Goal: Information Seeking & Learning: Check status

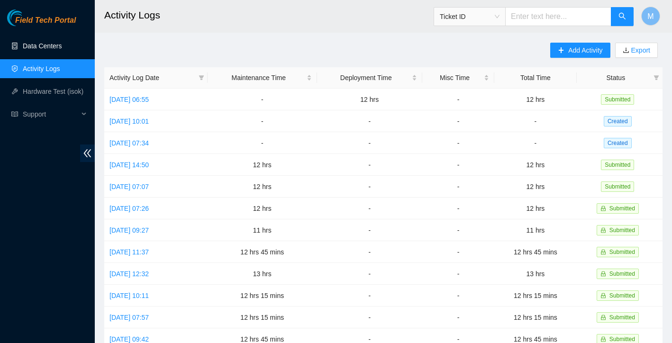
click at [55, 44] on link "Data Centers" at bounding box center [42, 46] width 39 height 8
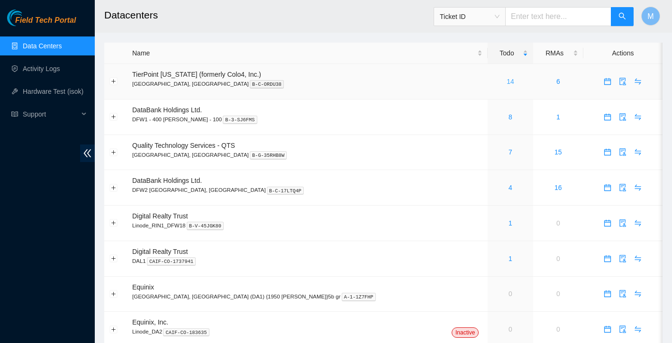
click at [507, 82] on link "14" at bounding box center [511, 82] width 8 height 8
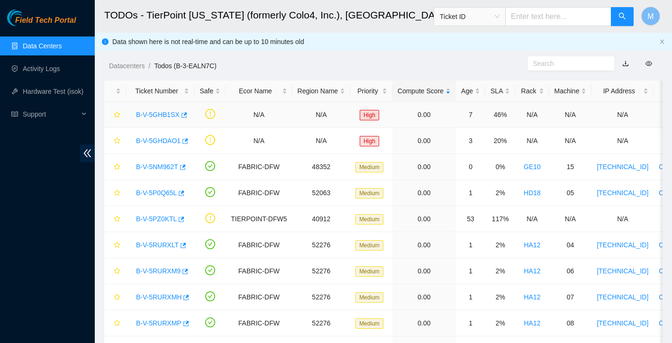
click at [156, 112] on link "B-V-5GHB1SX" at bounding box center [158, 115] width 44 height 8
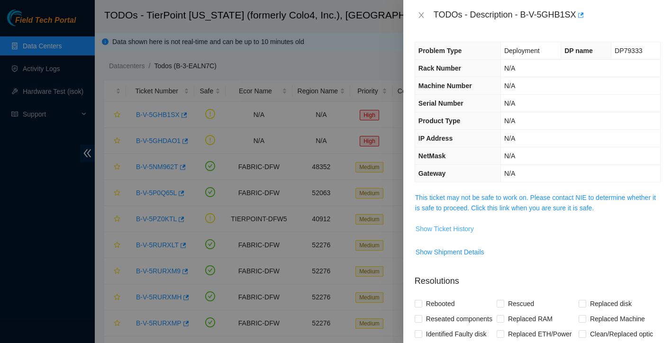
click at [464, 232] on span "Show Ticket History" at bounding box center [445, 229] width 58 height 10
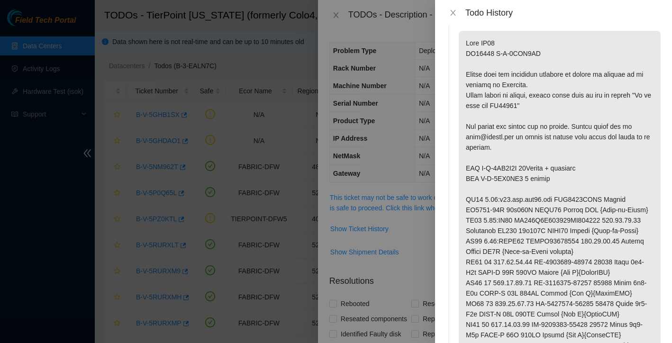
scroll to position [20, 0]
click at [450, 13] on icon "close" at bounding box center [453, 13] width 8 height 8
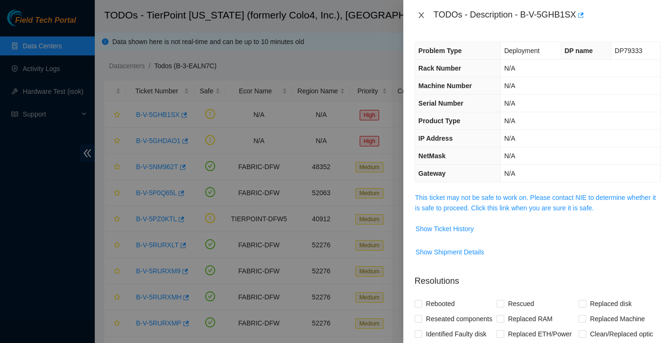
click at [419, 19] on button "Close" at bounding box center [421, 15] width 13 height 9
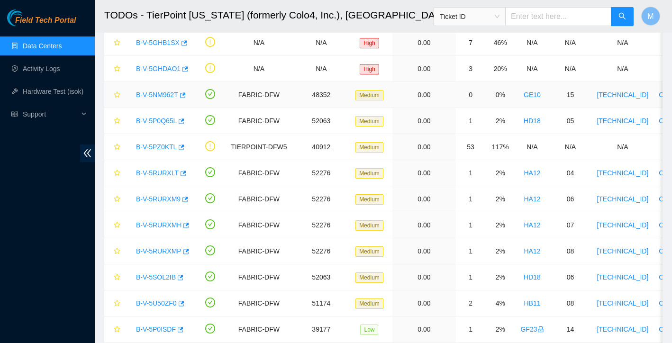
scroll to position [76, 0]
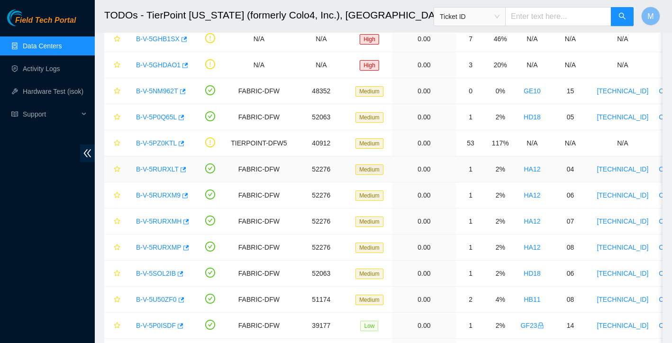
click at [169, 169] on link "B-V-5RURXLT" at bounding box center [157, 169] width 43 height 8
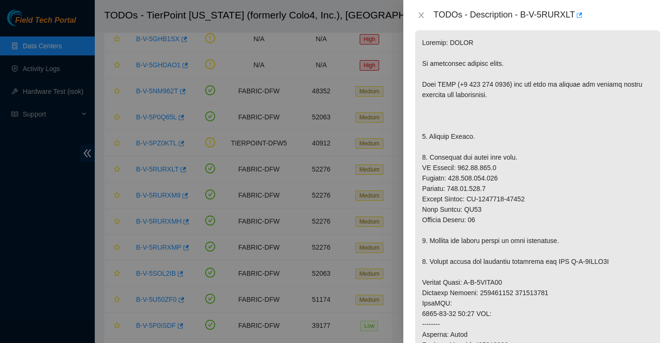
scroll to position [185, 0]
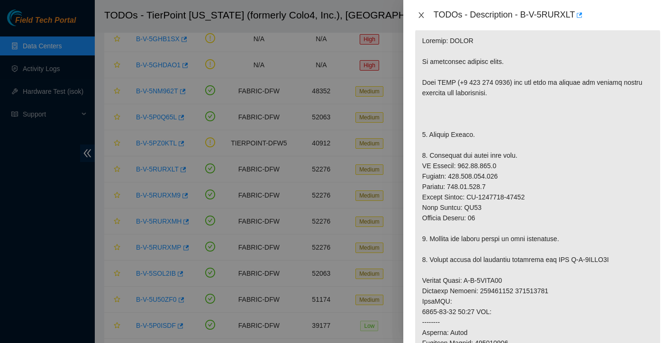
click at [424, 15] on icon "close" at bounding box center [422, 15] width 8 height 8
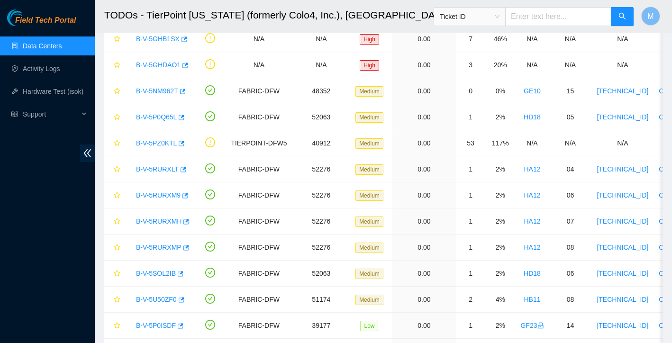
scroll to position [118, 0]
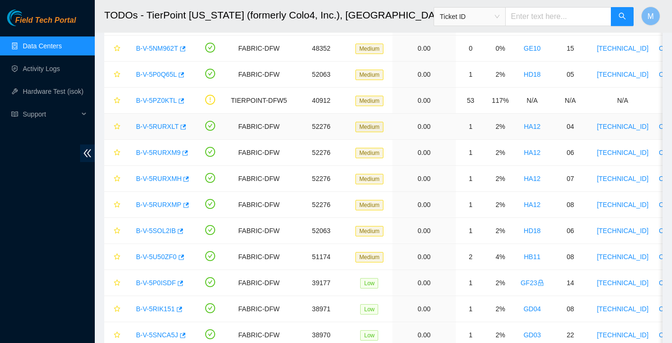
click at [158, 118] on td "B-V-5RURXLT" at bounding box center [160, 127] width 68 height 26
click at [159, 124] on link "B-V-5RURXLT" at bounding box center [157, 127] width 43 height 8
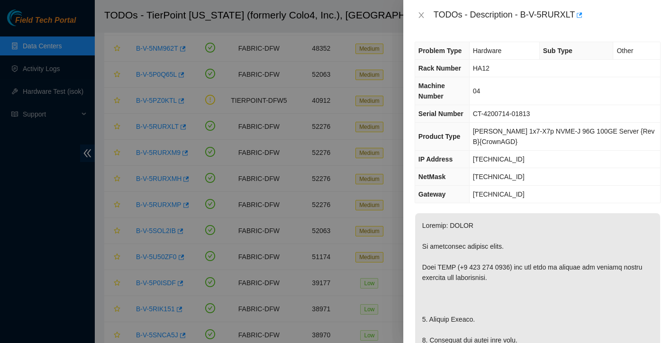
scroll to position [0, 0]
click at [425, 18] on icon "close" at bounding box center [422, 15] width 8 height 8
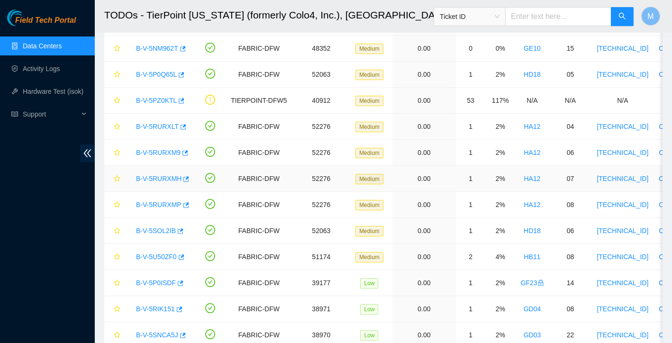
click at [152, 180] on link "B-V-5RURXMH" at bounding box center [159, 179] width 46 height 8
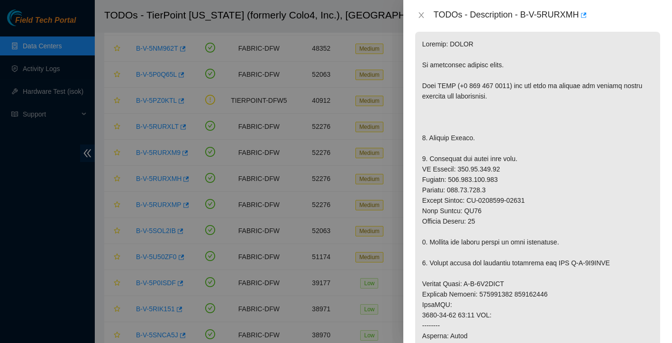
scroll to position [227, 0]
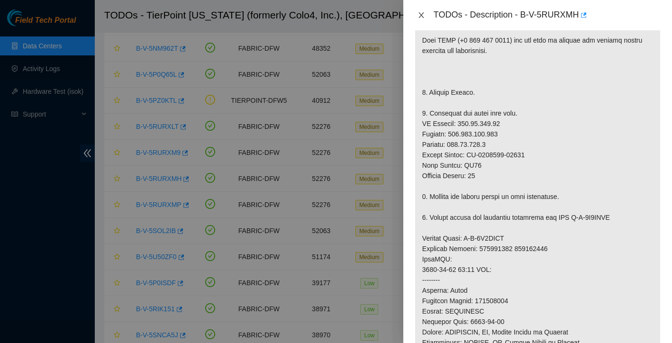
click at [424, 19] on button "Close" at bounding box center [421, 15] width 13 height 9
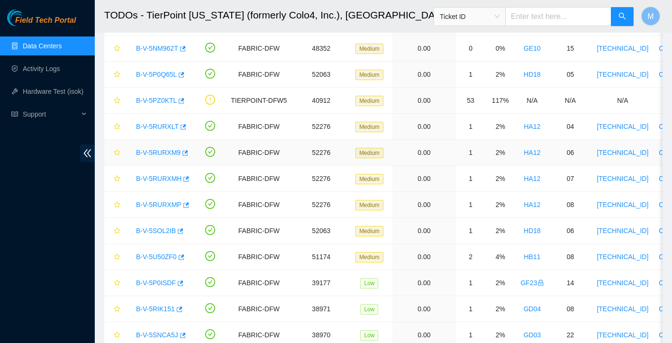
click at [170, 151] on link "B-V-5RURXM9" at bounding box center [158, 153] width 45 height 8
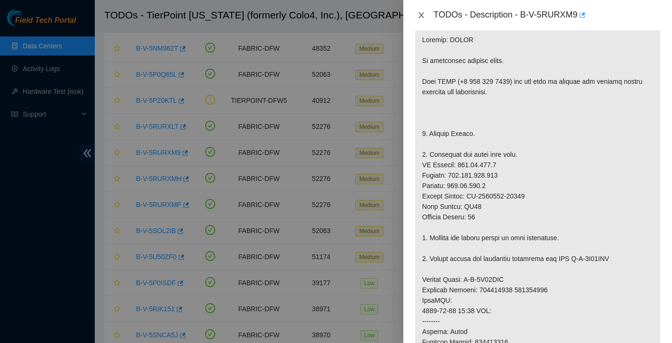
click at [425, 17] on icon "close" at bounding box center [422, 15] width 8 height 8
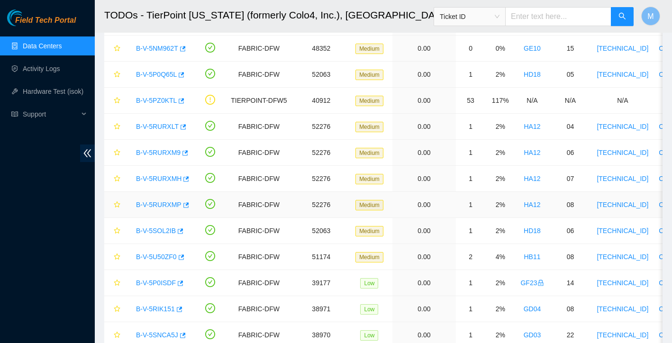
click at [170, 201] on link "B-V-5RURXMP" at bounding box center [159, 205] width 46 height 8
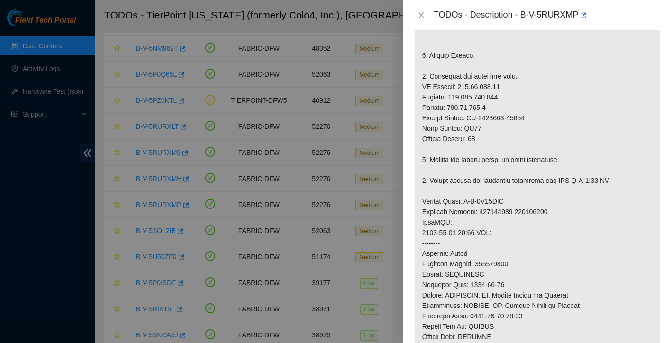
scroll to position [275, 0]
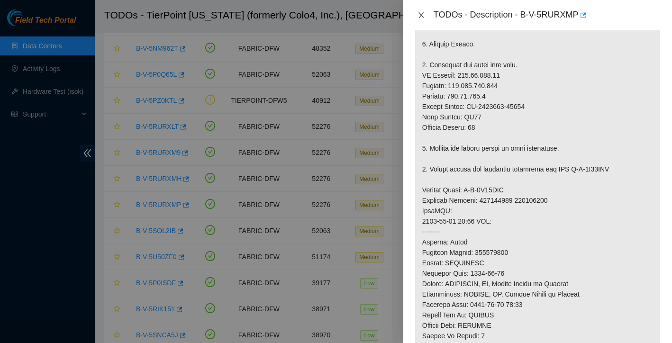
click at [424, 16] on icon "close" at bounding box center [422, 15] width 8 height 8
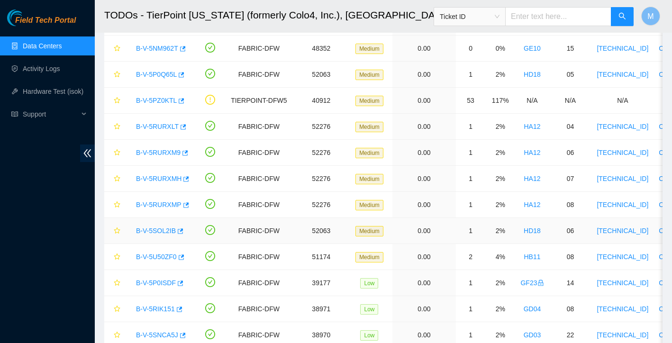
click at [172, 229] on link "B-V-5SOL2IB" at bounding box center [156, 231] width 40 height 8
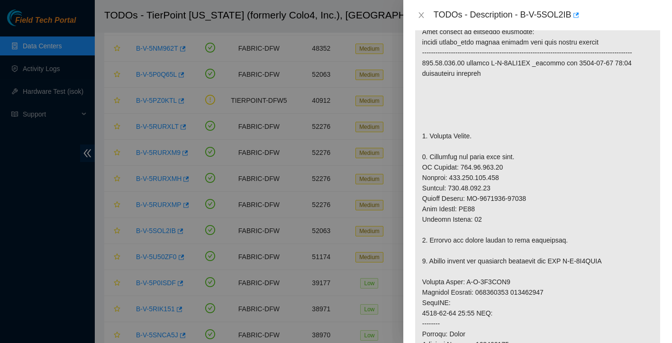
scroll to position [179, 0]
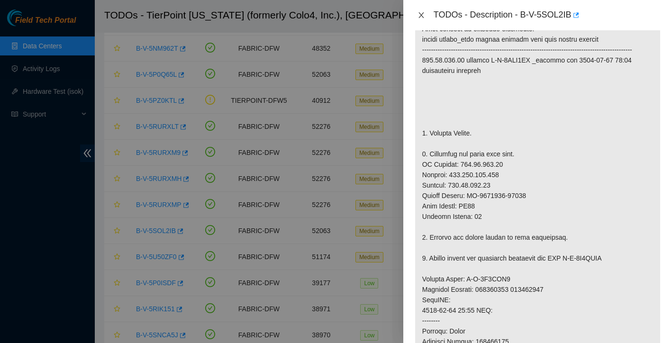
click at [422, 18] on icon "close" at bounding box center [422, 15] width 8 height 8
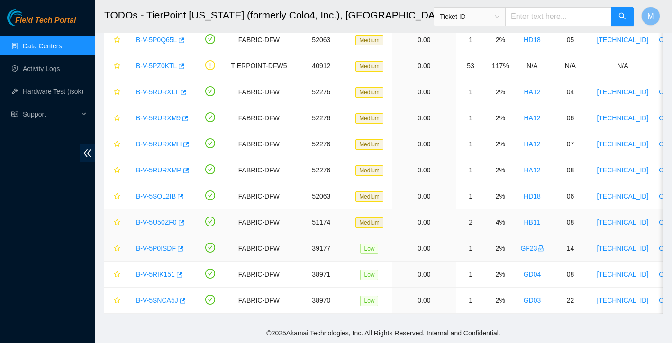
scroll to position [153, 0]
click at [164, 274] on link "B-V-5RIK151" at bounding box center [155, 275] width 39 height 8
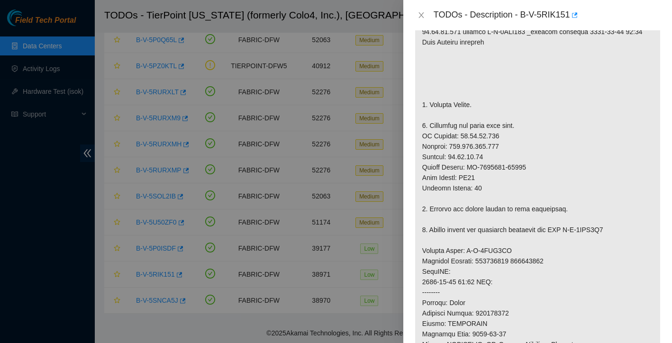
scroll to position [275, 0]
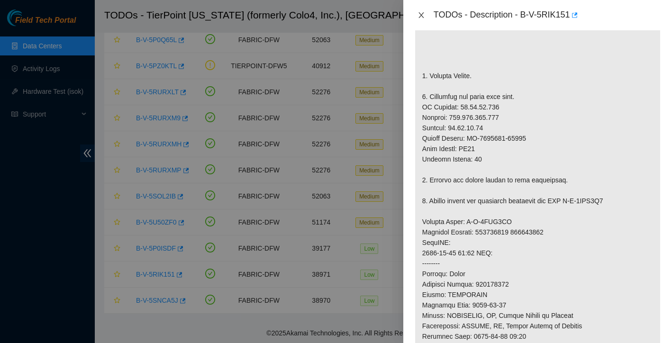
click at [420, 14] on icon "close" at bounding box center [422, 15] width 8 height 8
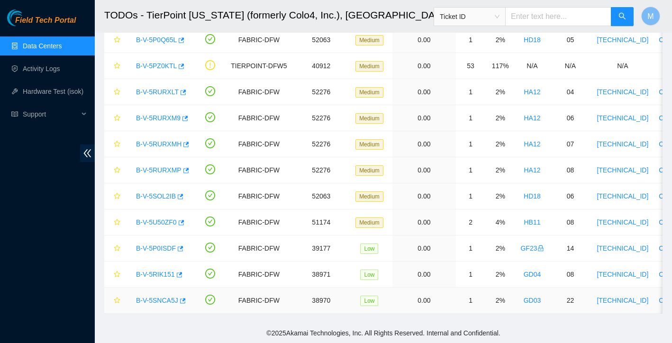
click at [162, 297] on link "B-V-5SNCA5J" at bounding box center [157, 301] width 42 height 8
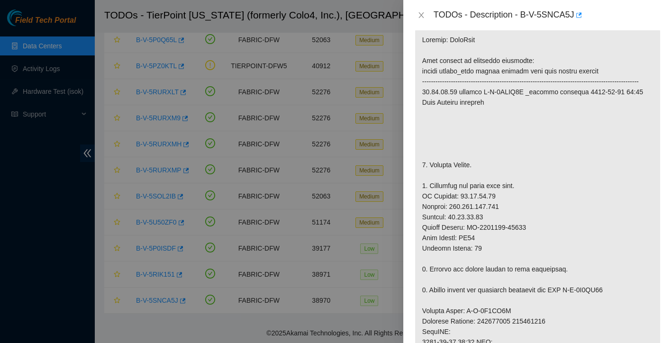
scroll to position [206, 0]
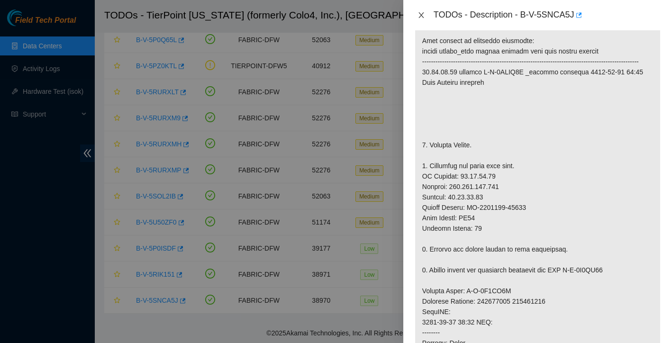
click at [422, 18] on icon "close" at bounding box center [422, 15] width 8 height 8
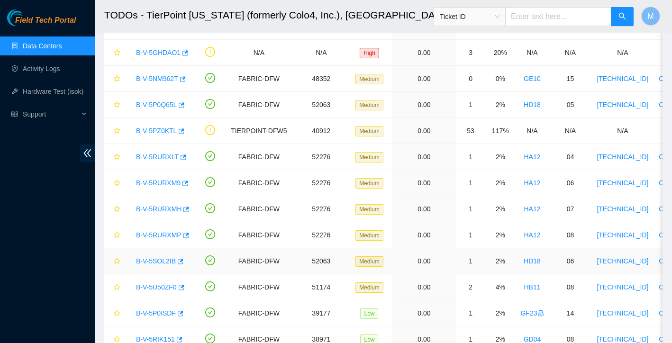
scroll to position [85, 0]
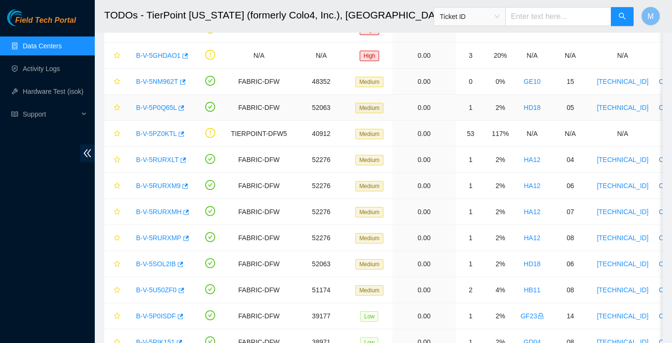
click at [149, 107] on link "B-V-5P0Q65L" at bounding box center [156, 108] width 41 height 8
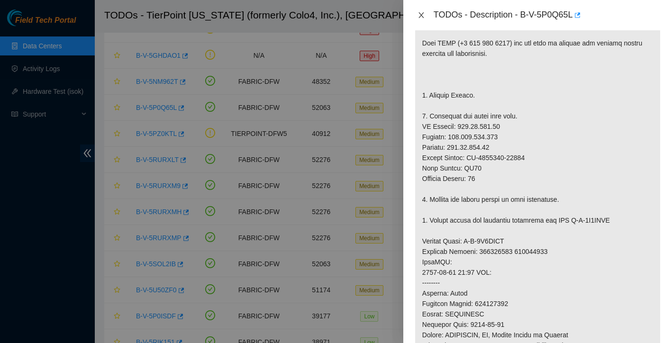
click at [423, 12] on icon "close" at bounding box center [422, 15] width 8 height 8
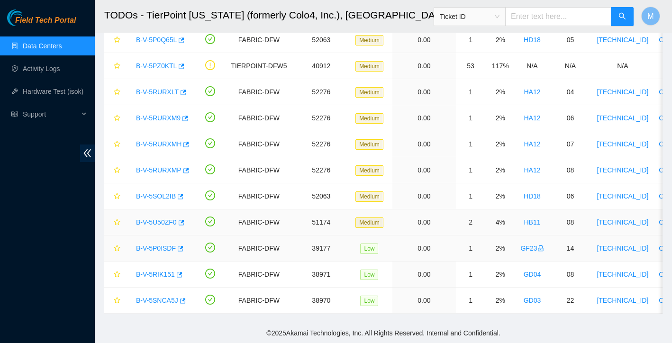
scroll to position [153, 0]
click at [149, 249] on link "B-V-5P0ISDF" at bounding box center [156, 249] width 40 height 8
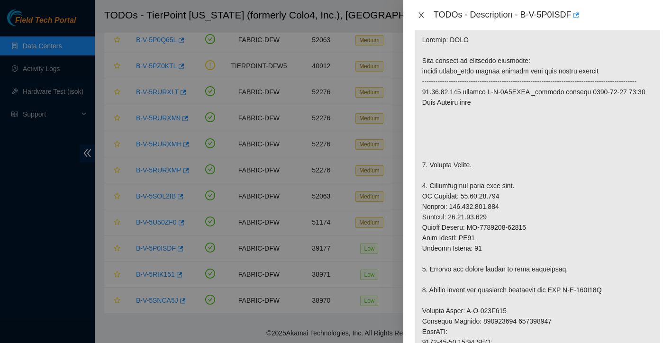
click at [419, 15] on icon "close" at bounding box center [422, 15] width 8 height 8
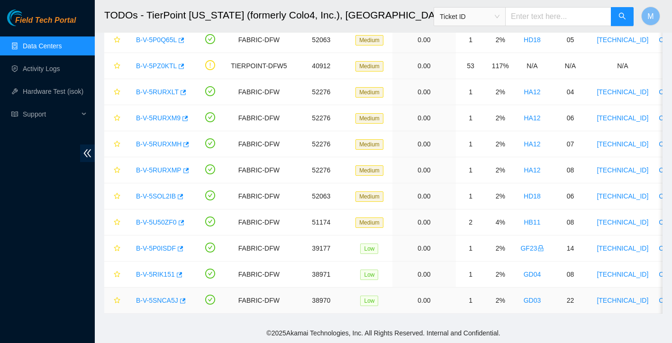
click at [161, 300] on link "B-V-5SNCA5J" at bounding box center [157, 301] width 42 height 8
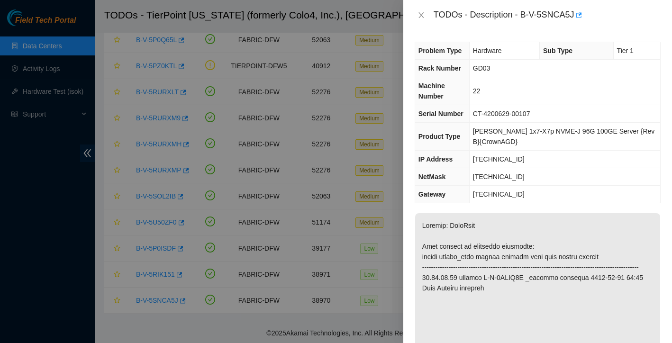
scroll to position [0, 0]
